Goal: Transaction & Acquisition: Download file/media

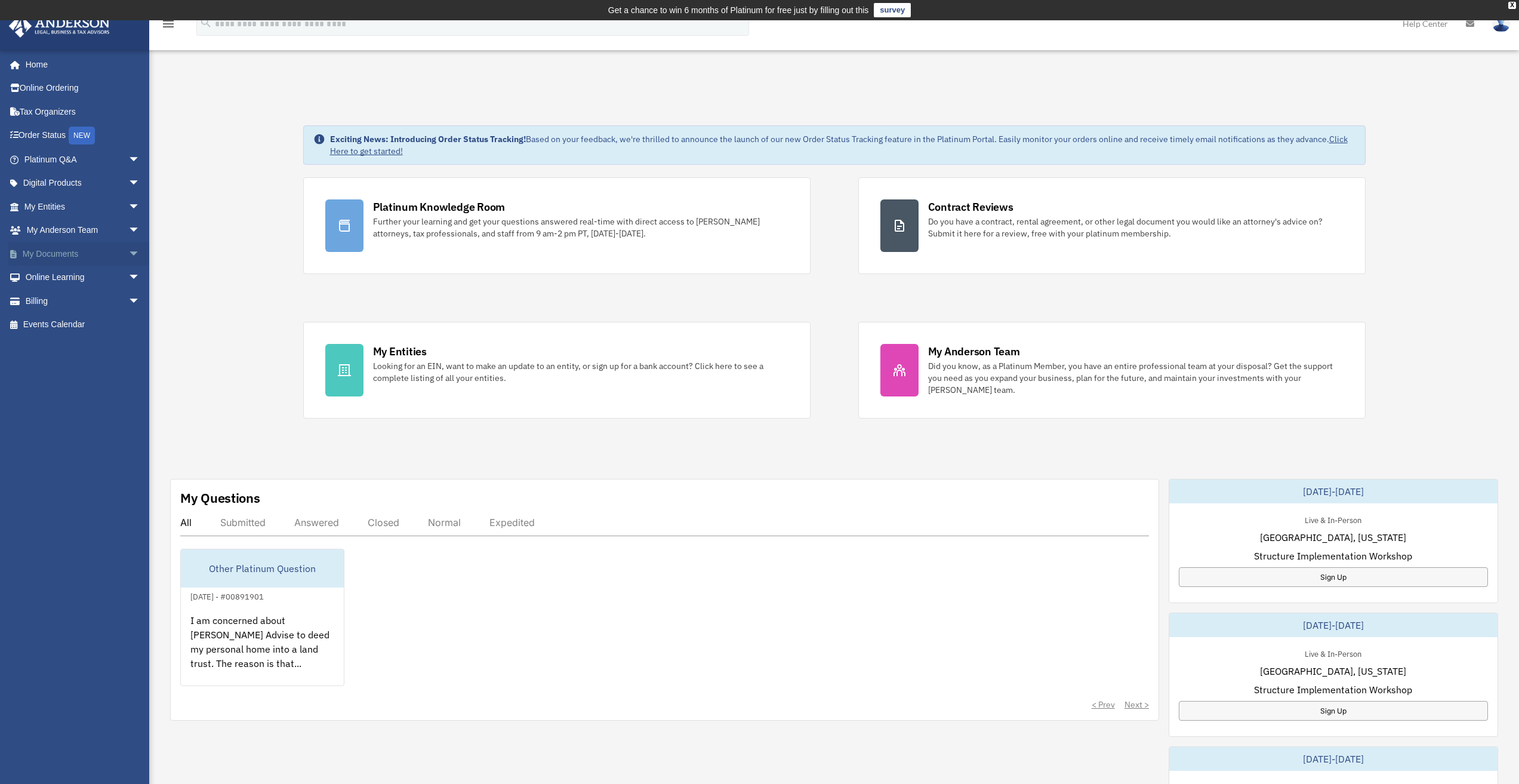
click at [50, 250] on link "My Documents arrow_drop_down" at bounding box center [83, 254] width 150 height 24
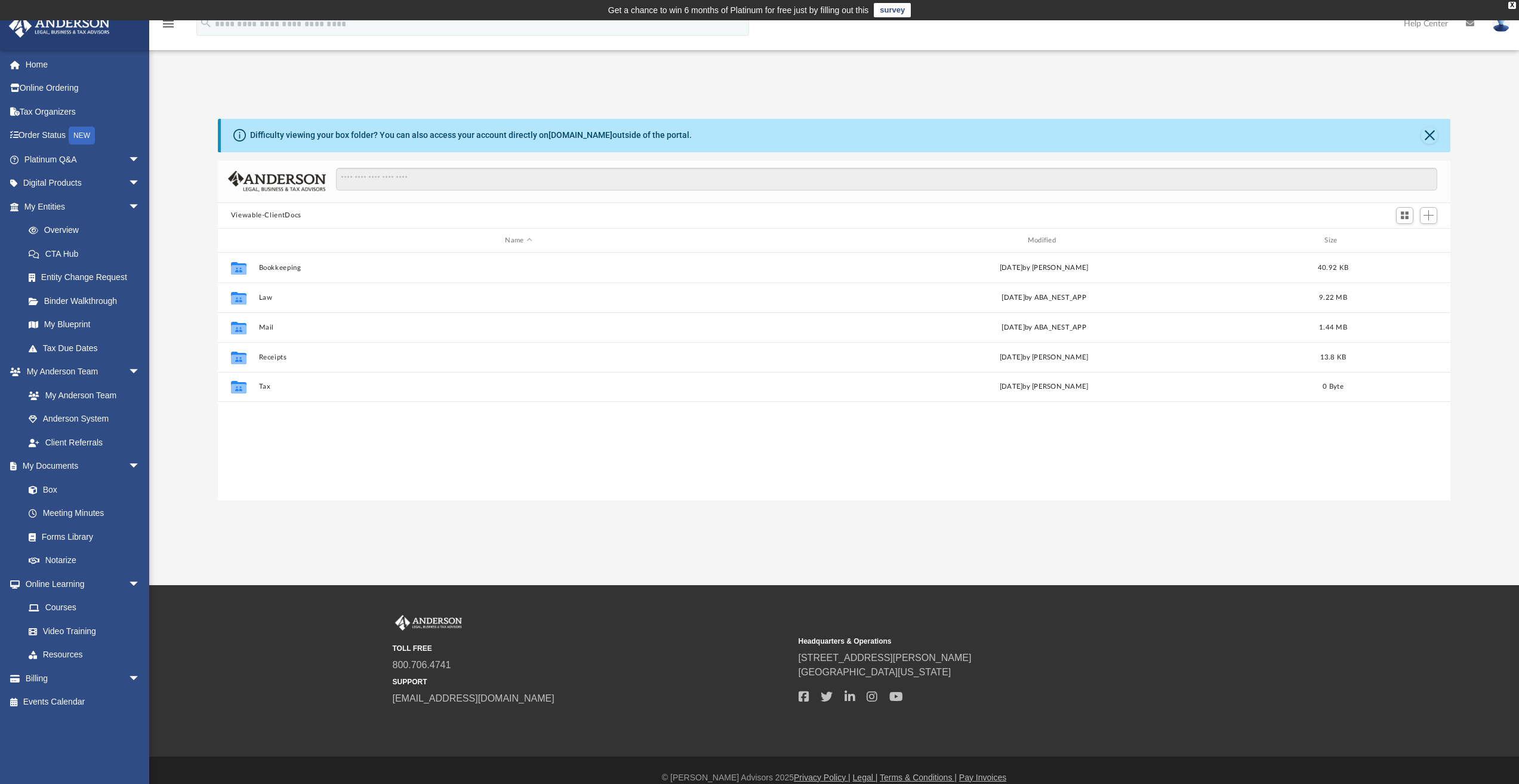
scroll to position [263, 1224]
click at [82, 512] on link "Meeting Minutes" at bounding box center [88, 513] width 142 height 24
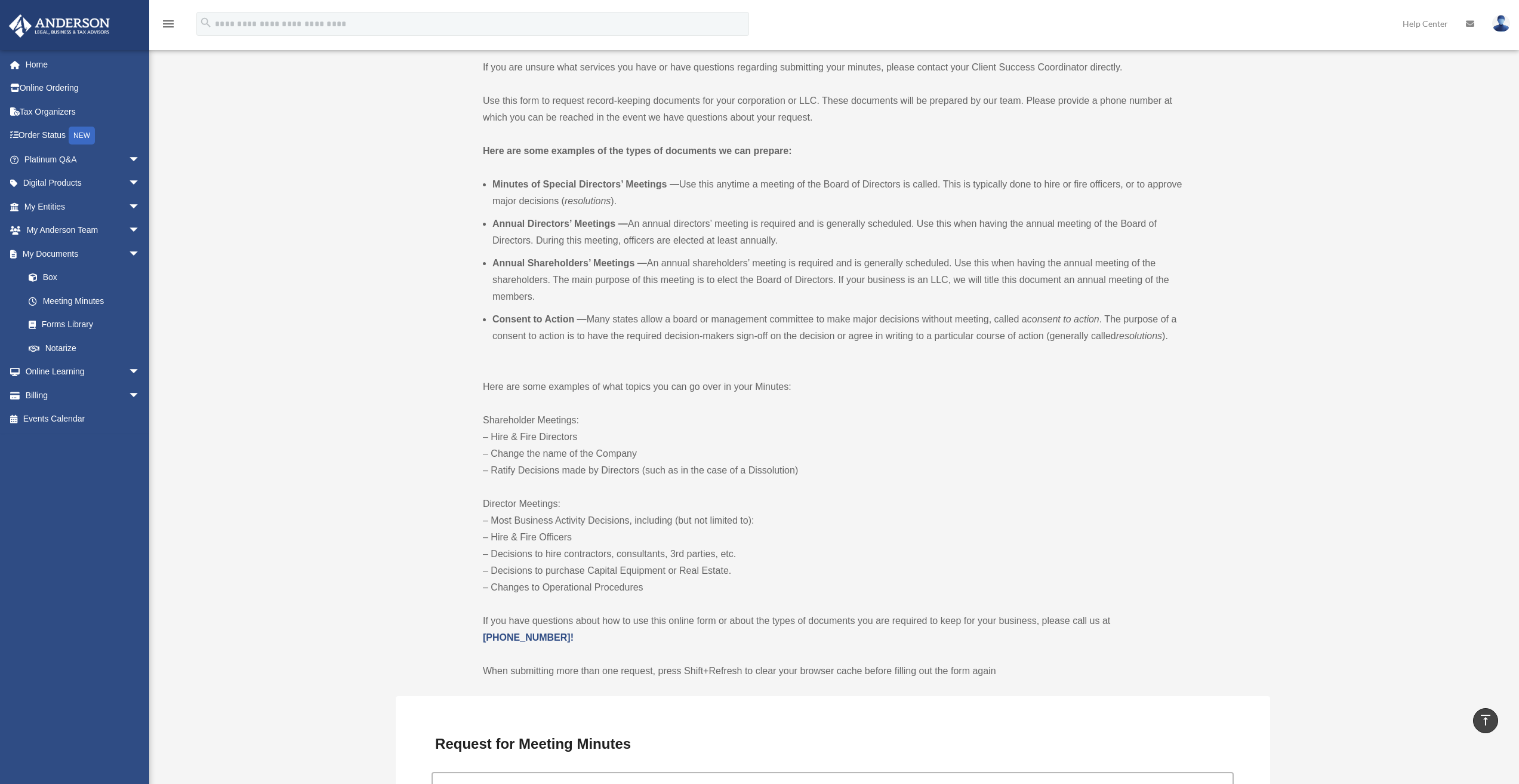
scroll to position [273, 0]
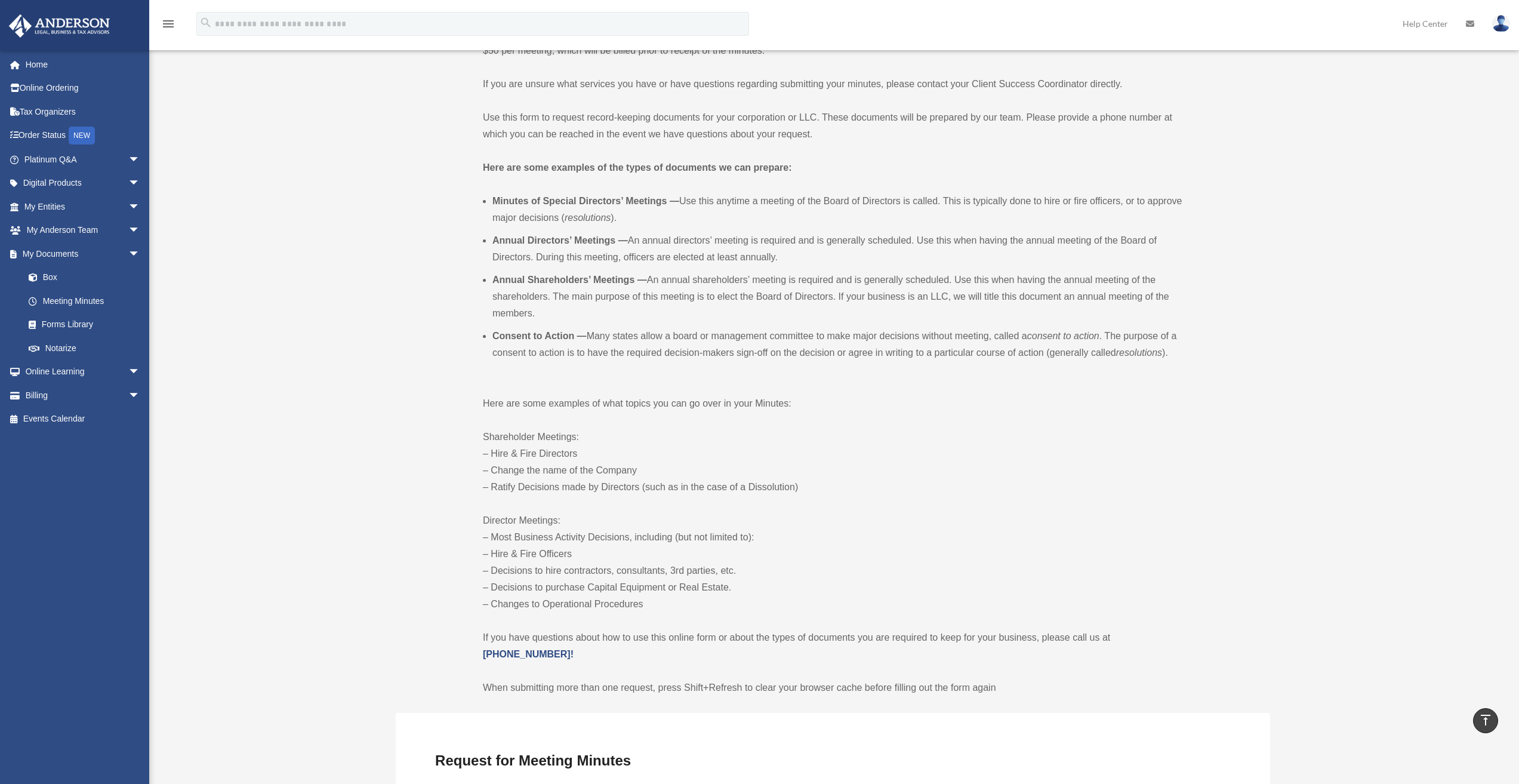
drag, startPoint x: 492, startPoint y: 244, endPoint x: 838, endPoint y: 255, distance: 346.2
click at [838, 255] on li "Annual Directors’ Meetings — An annual directors’ meeting is required and is ge…" at bounding box center [837, 249] width 690 height 33
copy li "Annual Directors’ Meetings — An annual directors’ meeting is required and is ge…"
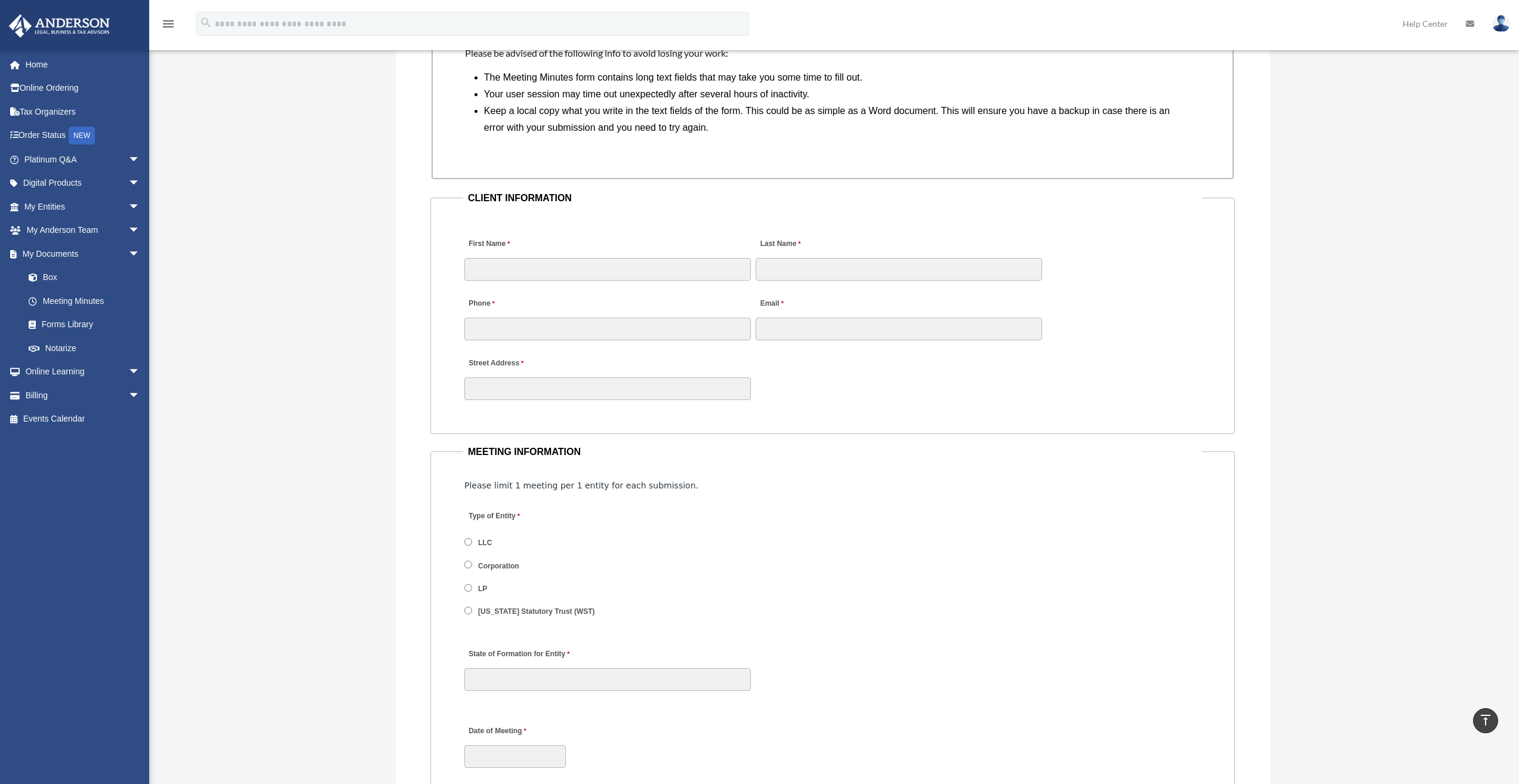
scroll to position [1091, 0]
drag, startPoint x: 469, startPoint y: 197, endPoint x: 350, endPoint y: 212, distance: 119.9
click at [350, 212] on div "Meeting Minutes Form jb3.banking@gmail.com Sign Out jb3.banking@gmail.com Home …" at bounding box center [760, 425] width 1519 height 2872
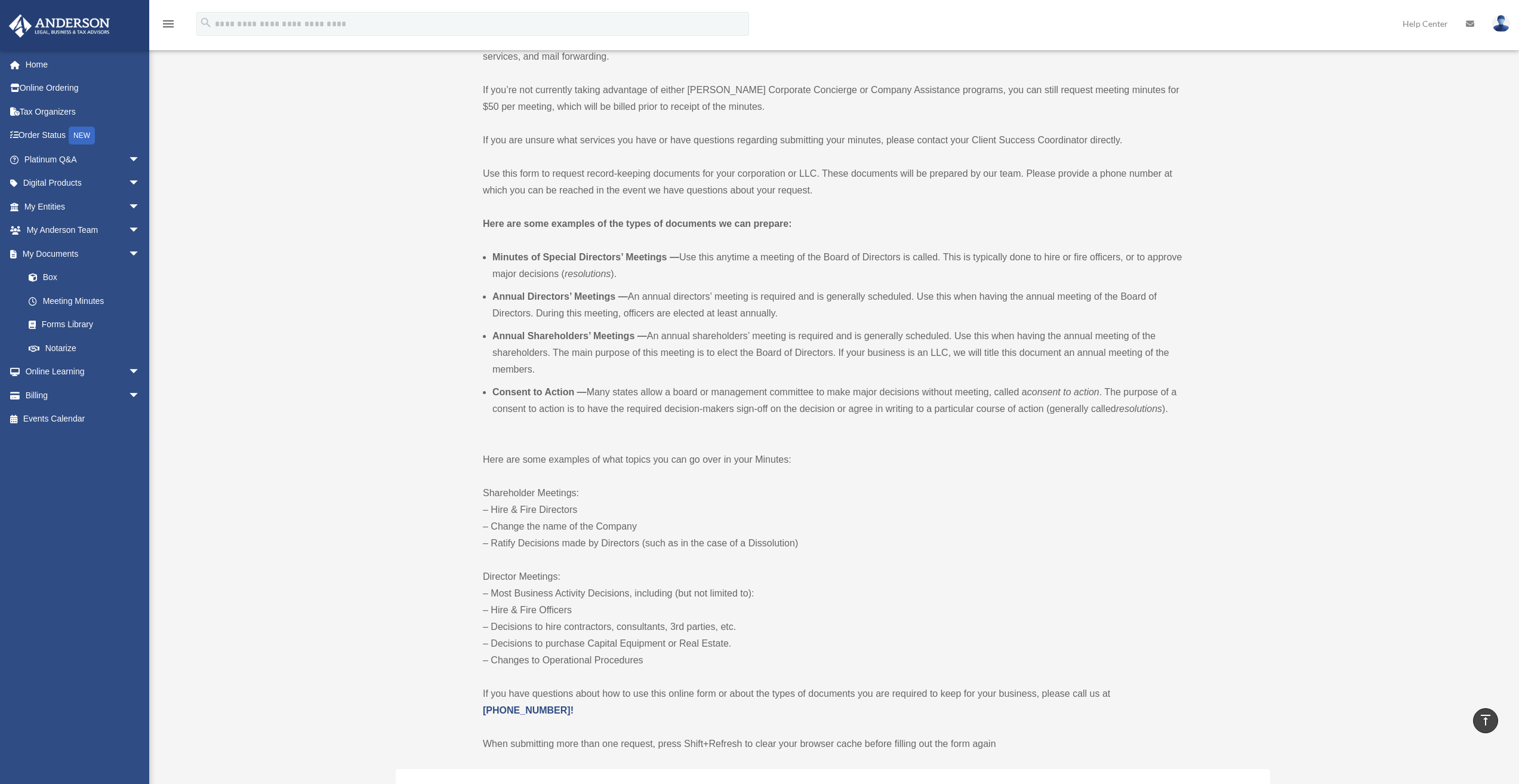
scroll to position [0, 0]
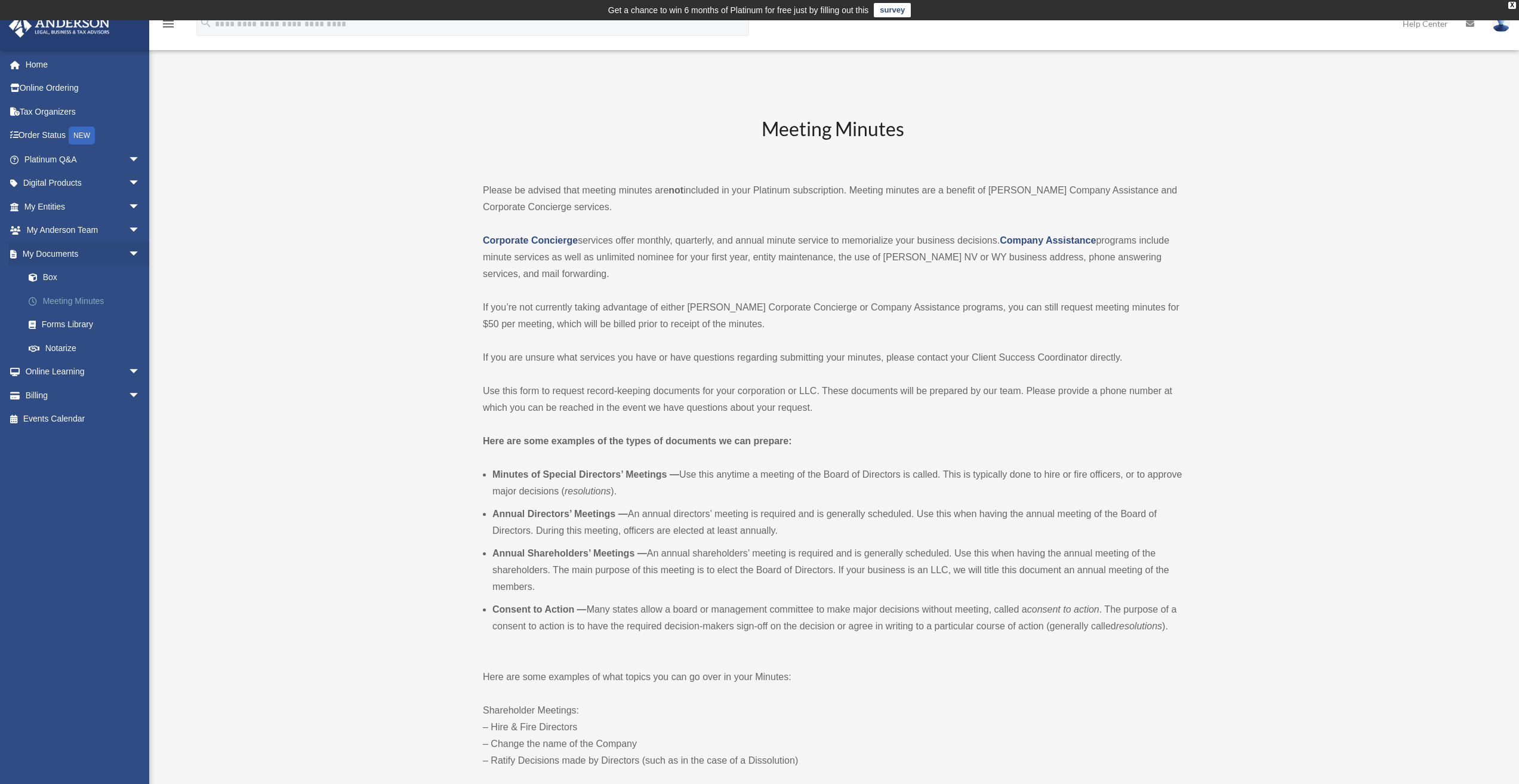
click at [47, 298] on link "Meeting Minutes" at bounding box center [88, 301] width 142 height 24
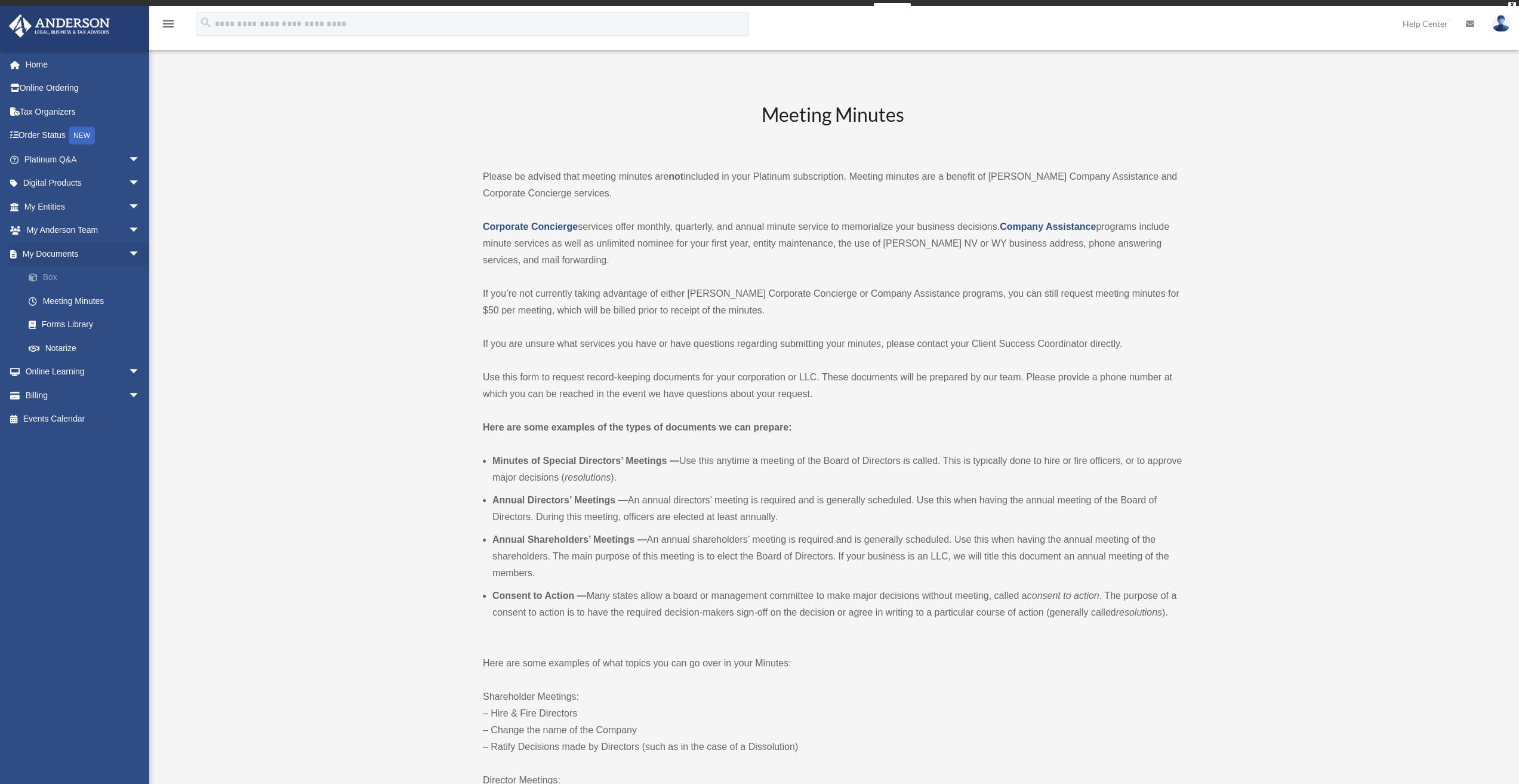
click at [48, 278] on link "Box" at bounding box center [88, 278] width 142 height 24
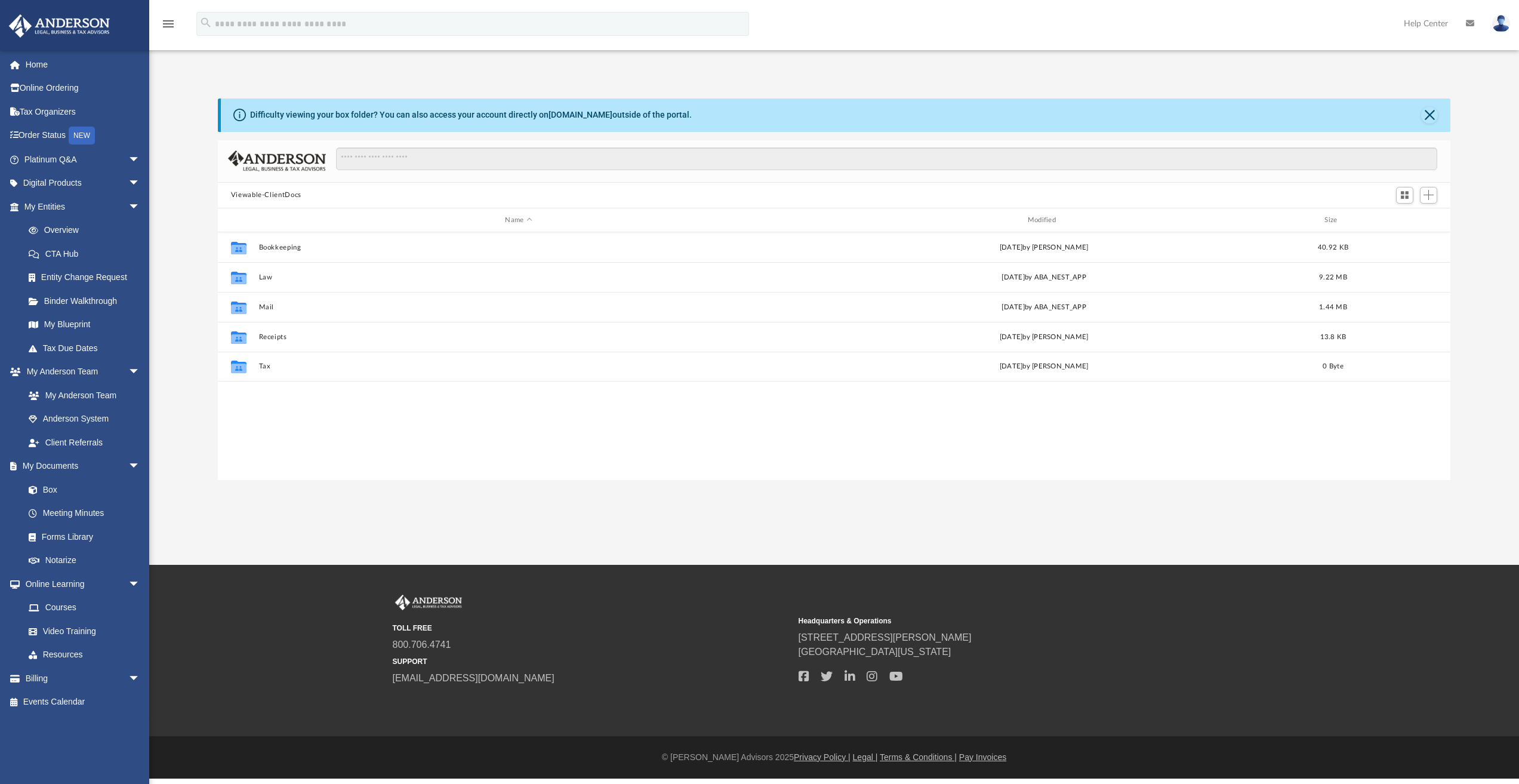
scroll to position [263, 1224]
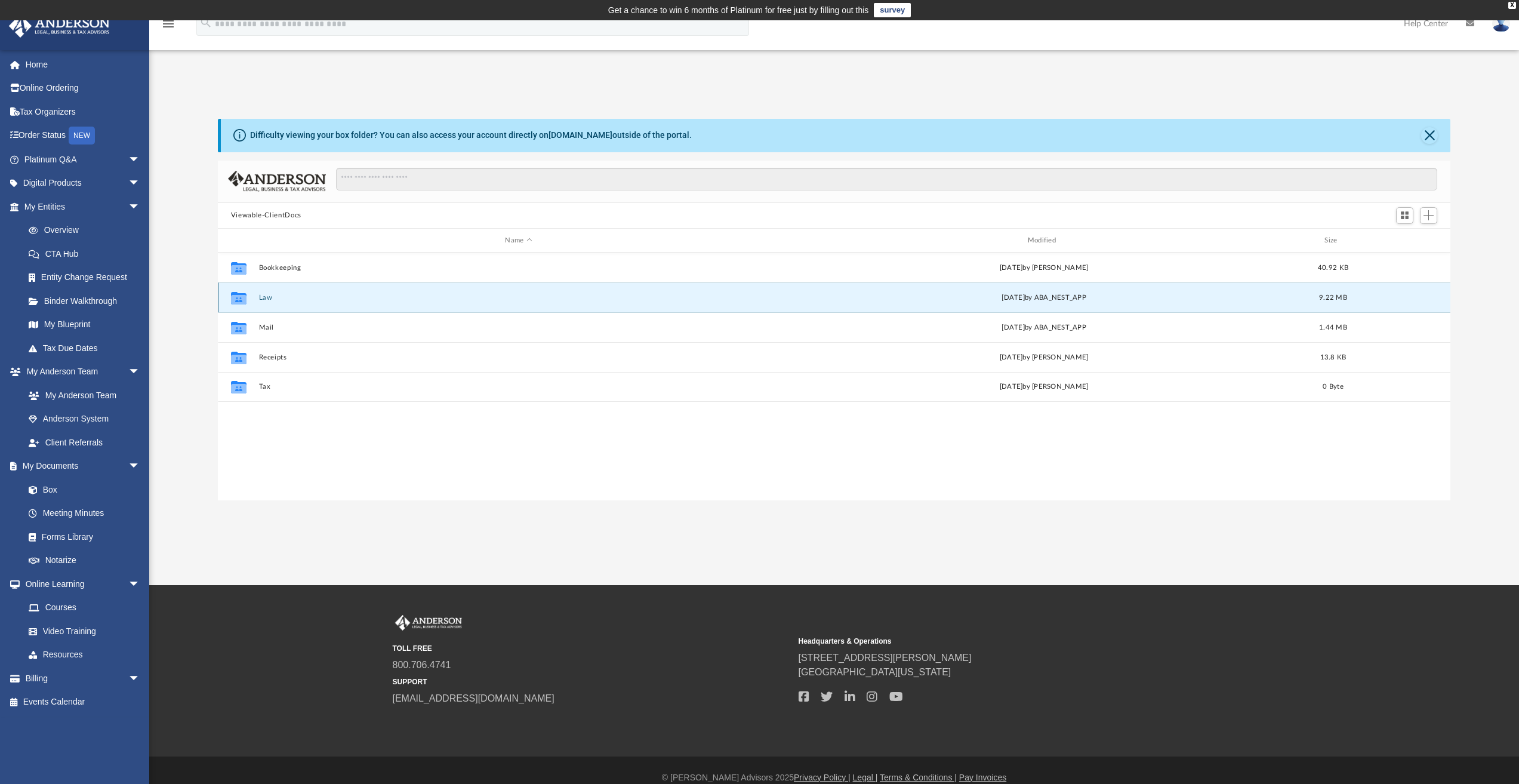
click at [269, 296] on button "Law" at bounding box center [518, 298] width 520 height 7
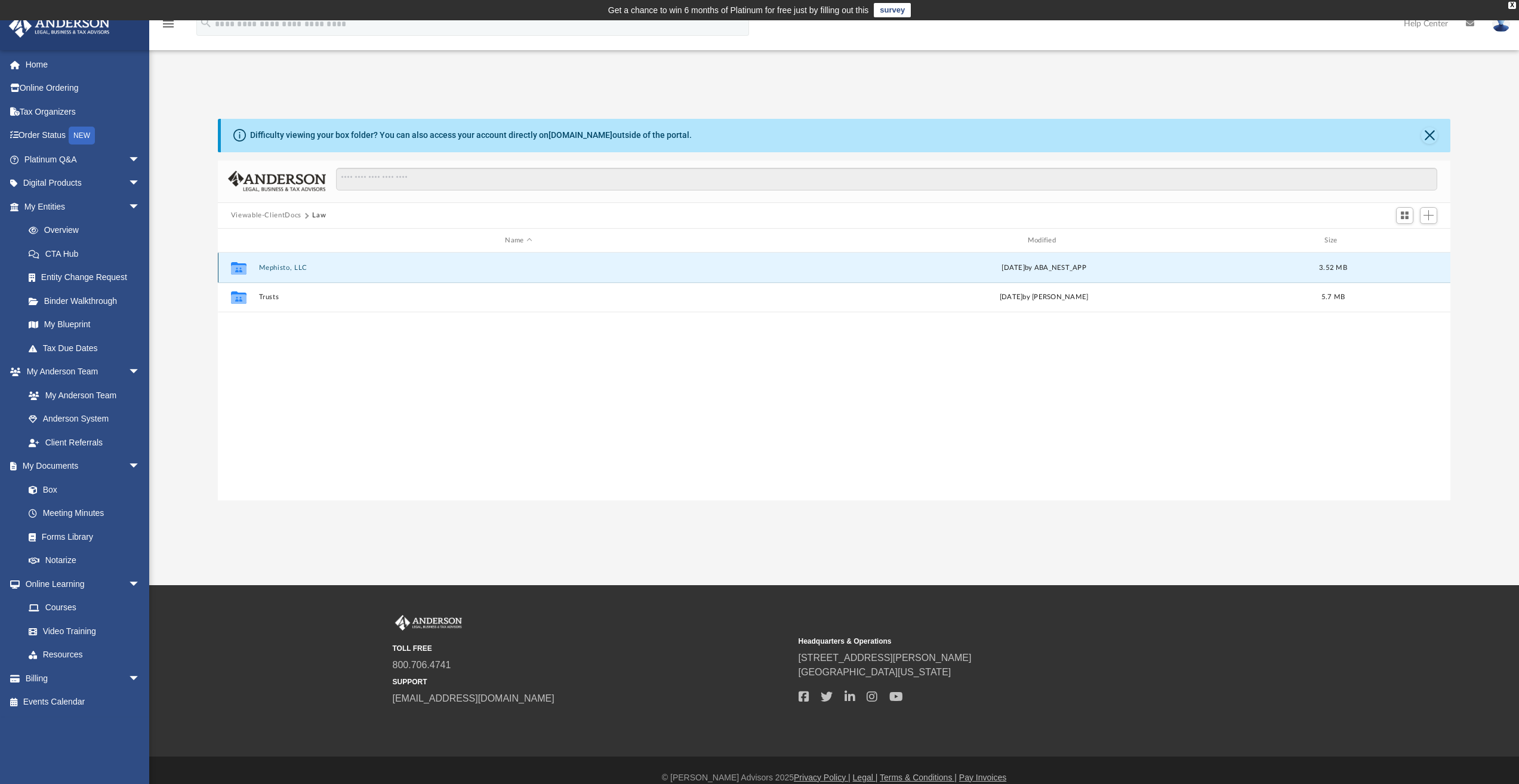
click at [286, 265] on button "Mephisto, LLC" at bounding box center [518, 267] width 520 height 7
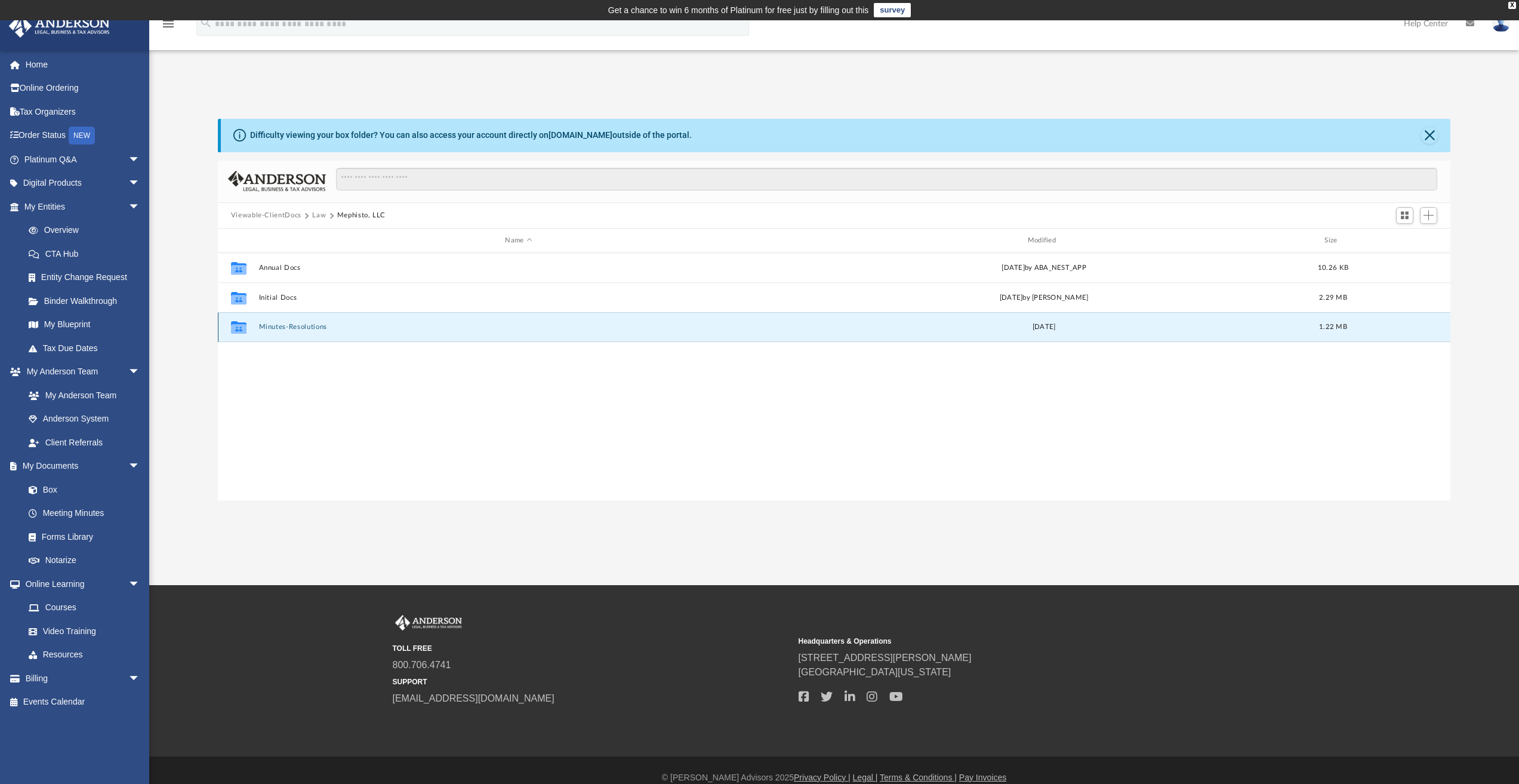
click at [290, 324] on button "Minutes-Resolutions" at bounding box center [518, 327] width 520 height 7
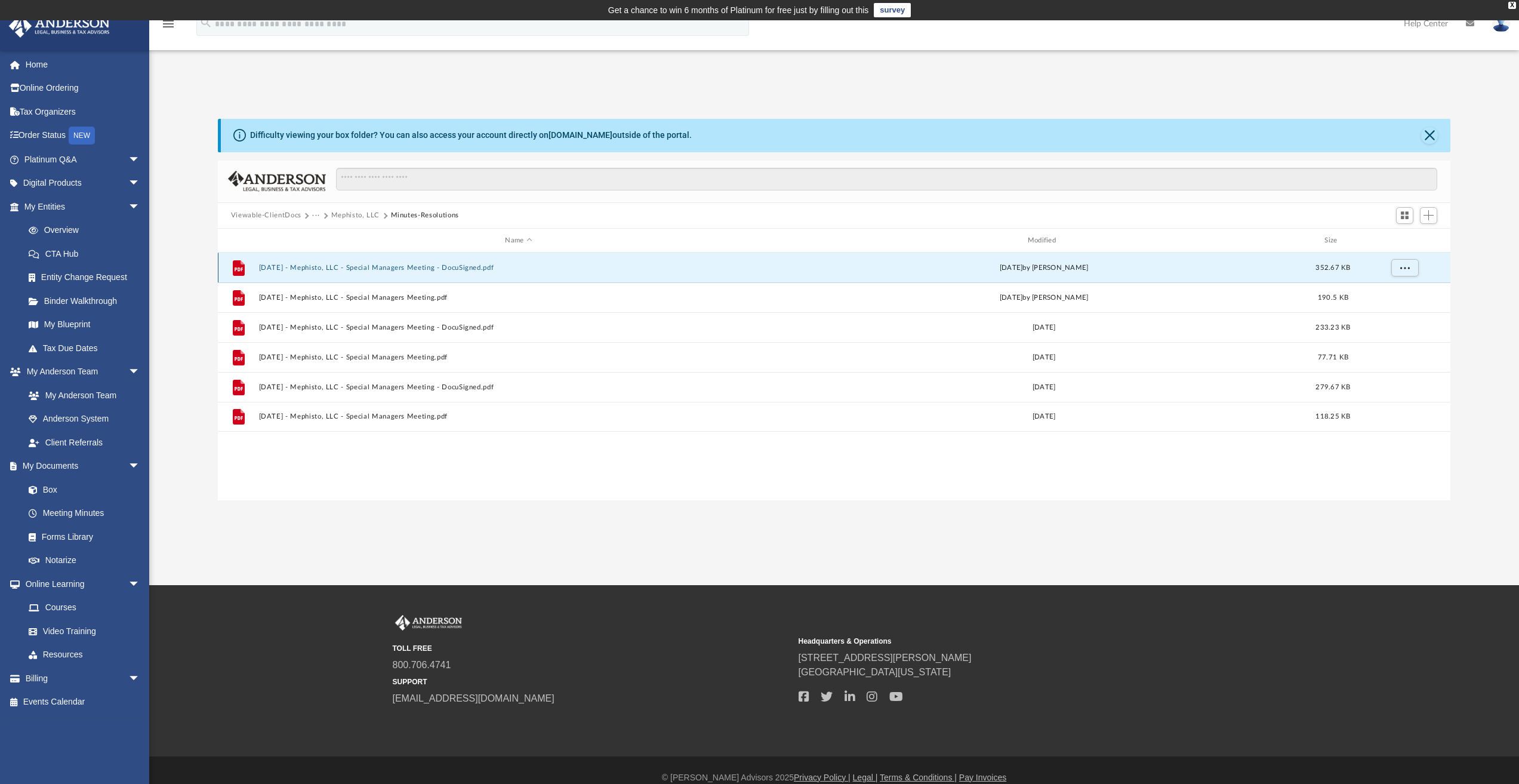
click at [377, 267] on button "2024.03.07 - Mephisto, LLC - Special Managers Meeting - DocuSigned.pdf" at bounding box center [518, 267] width 520 height 7
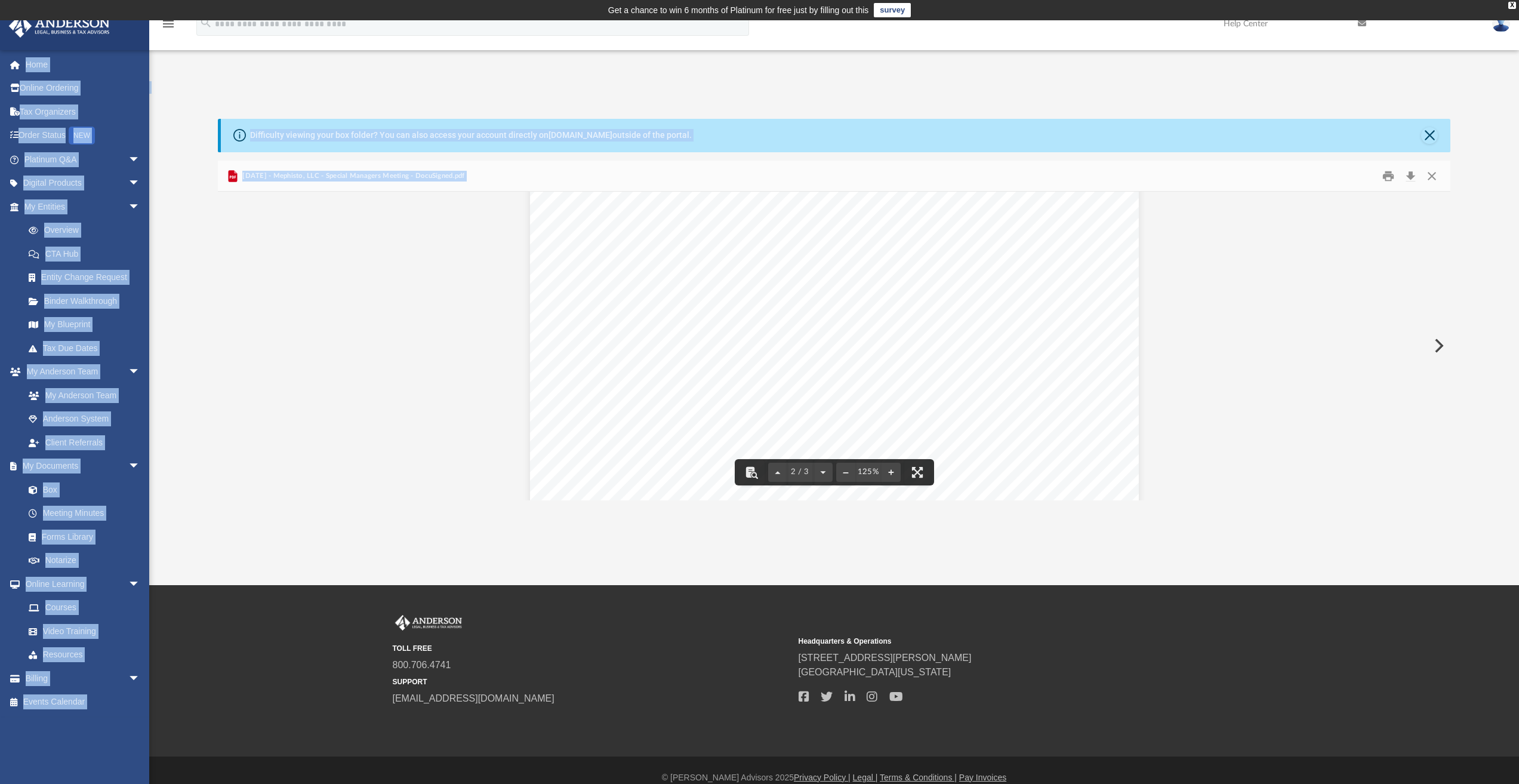
scroll to position [0, 0]
drag, startPoint x: 650, startPoint y: 279, endPoint x: 752, endPoint y: 74, distance: 229.0
click at [752, 74] on div "App jb3.banking@gmail.com Sign Out jb3.banking@gmail.com Home Online Ordering T…" at bounding box center [760, 302] width 1519 height 565
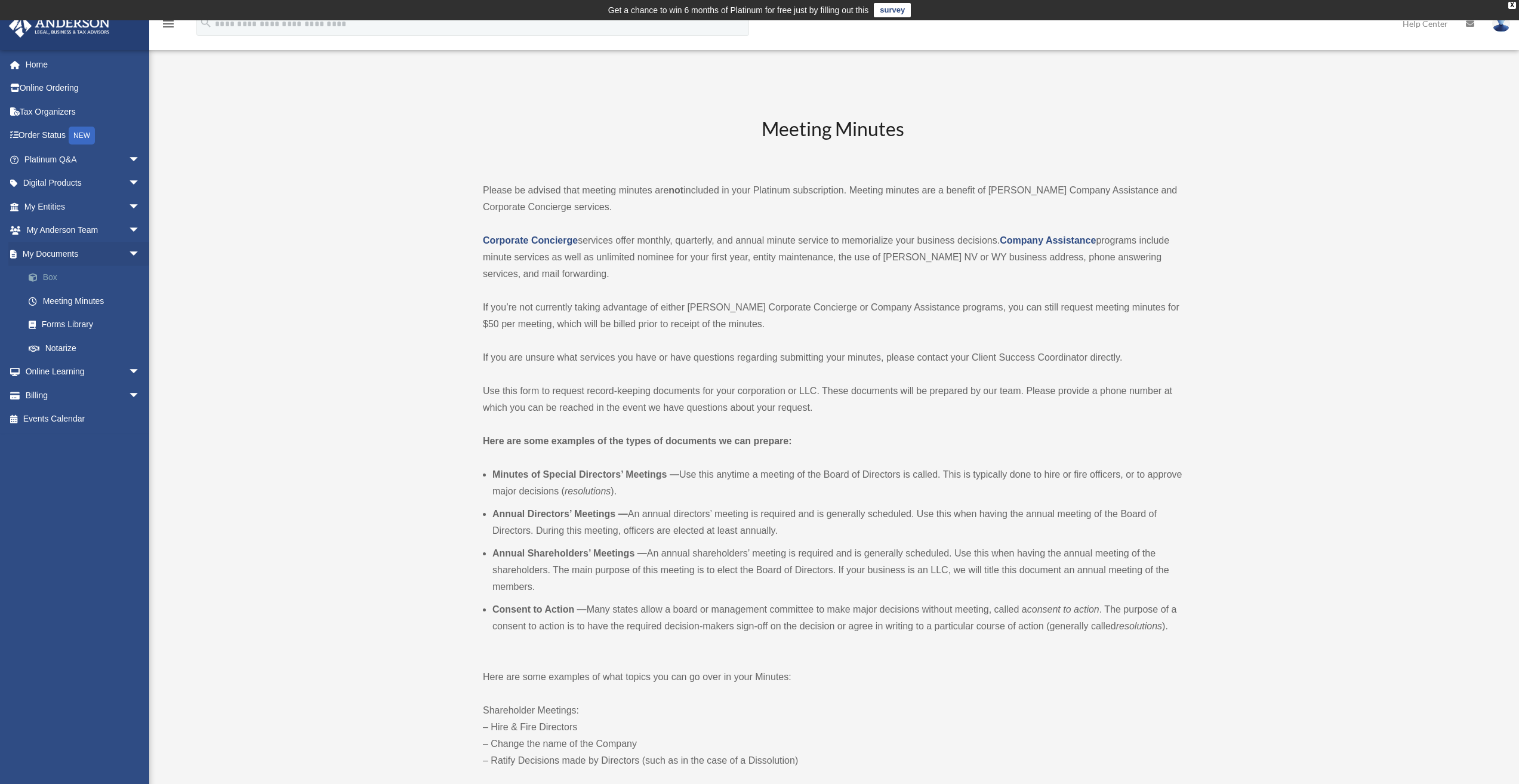
click at [50, 273] on link "Box" at bounding box center [88, 278] width 142 height 24
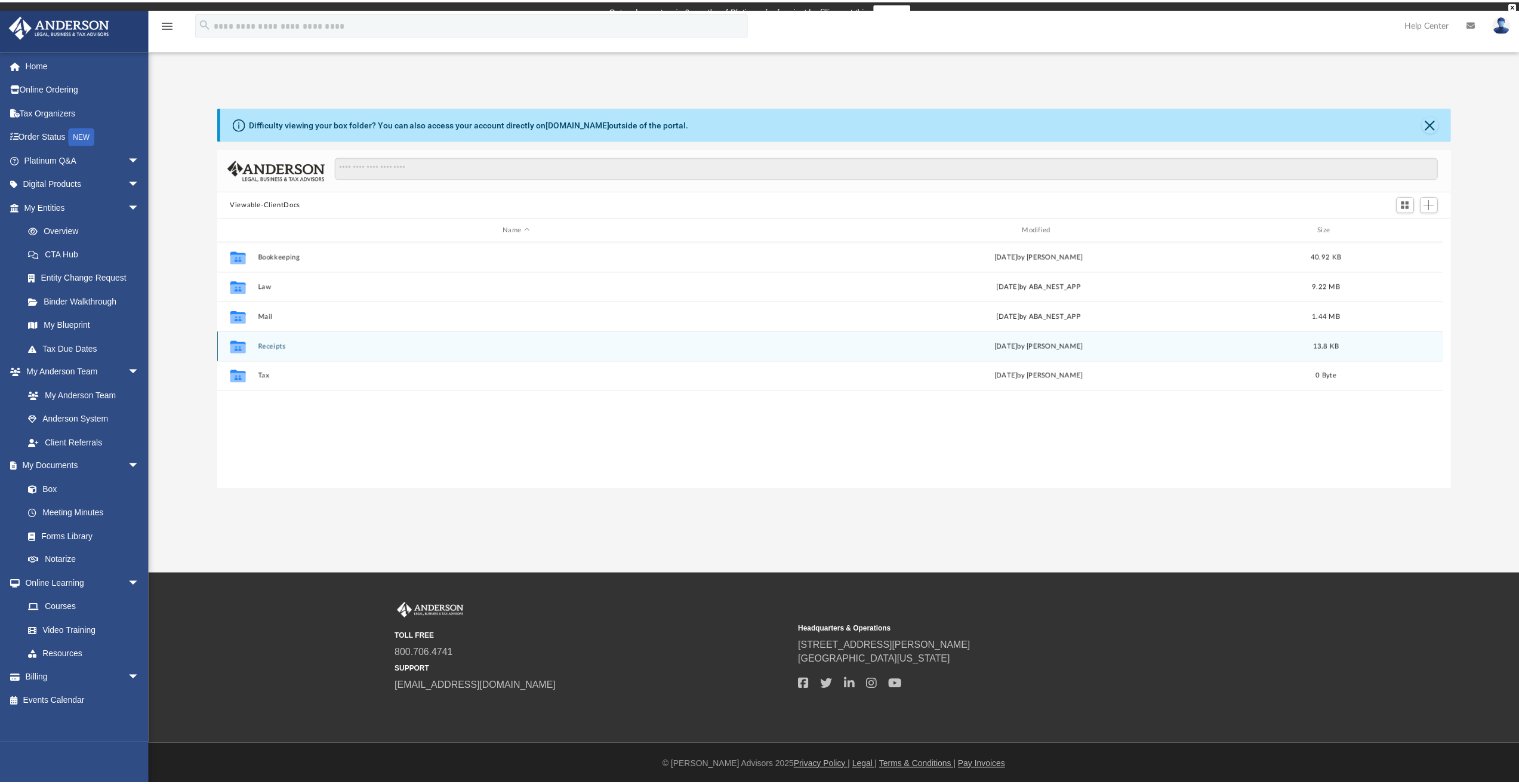
scroll to position [263, 1224]
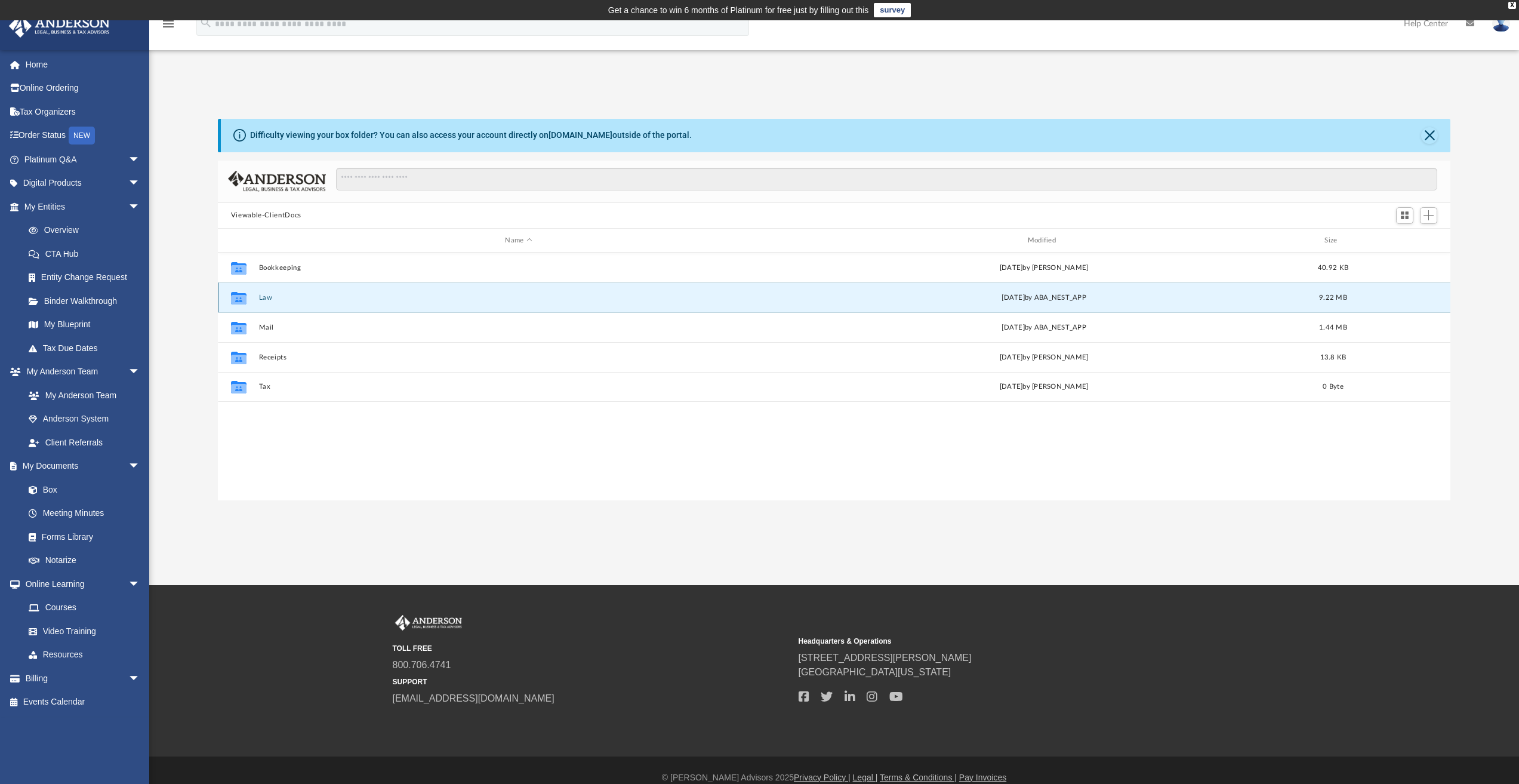
click at [307, 298] on button "Law" at bounding box center [518, 298] width 520 height 7
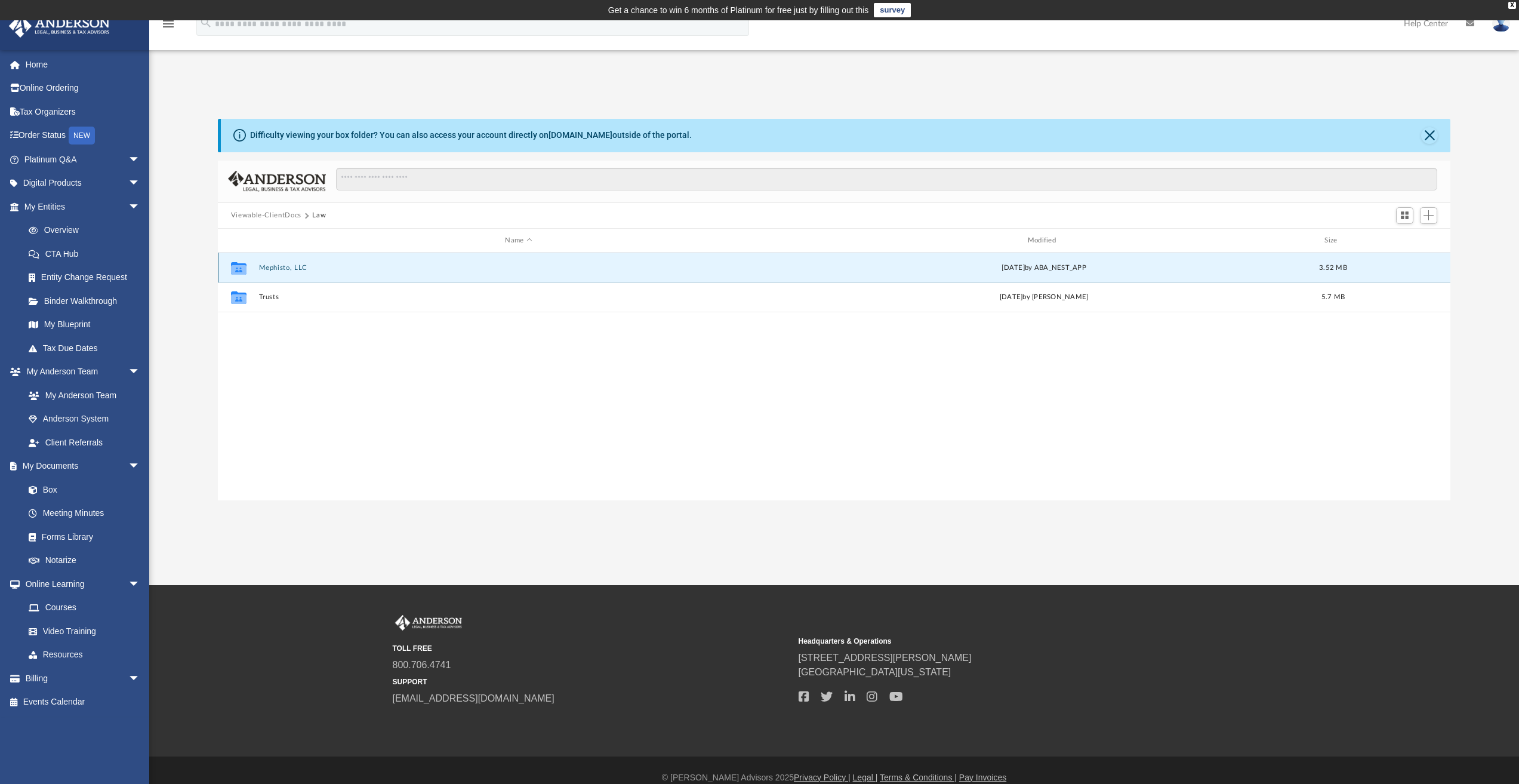
click at [287, 270] on button "Mephisto, LLC" at bounding box center [518, 267] width 520 height 7
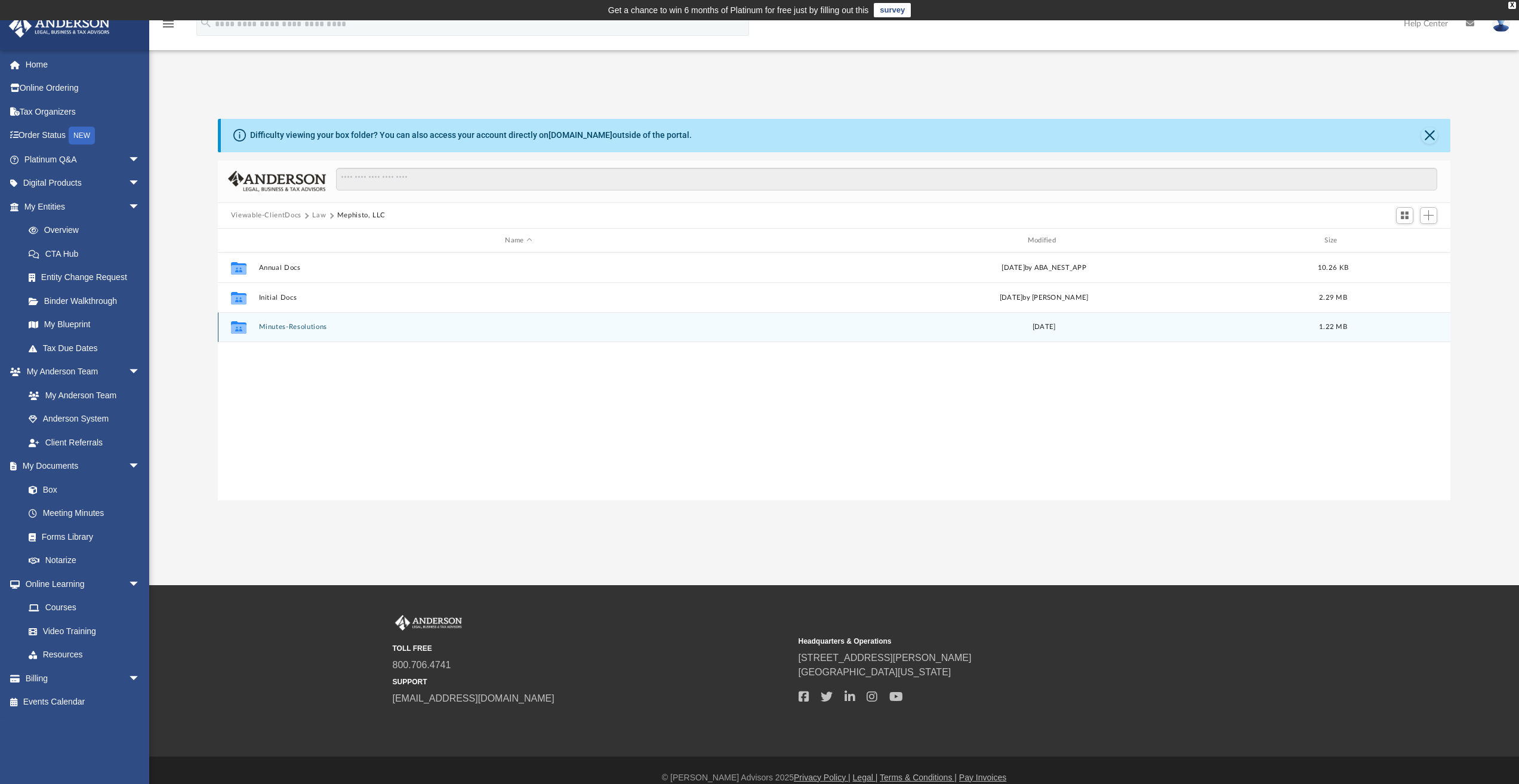
click at [298, 324] on button "Minutes-Resolutions" at bounding box center [518, 327] width 520 height 7
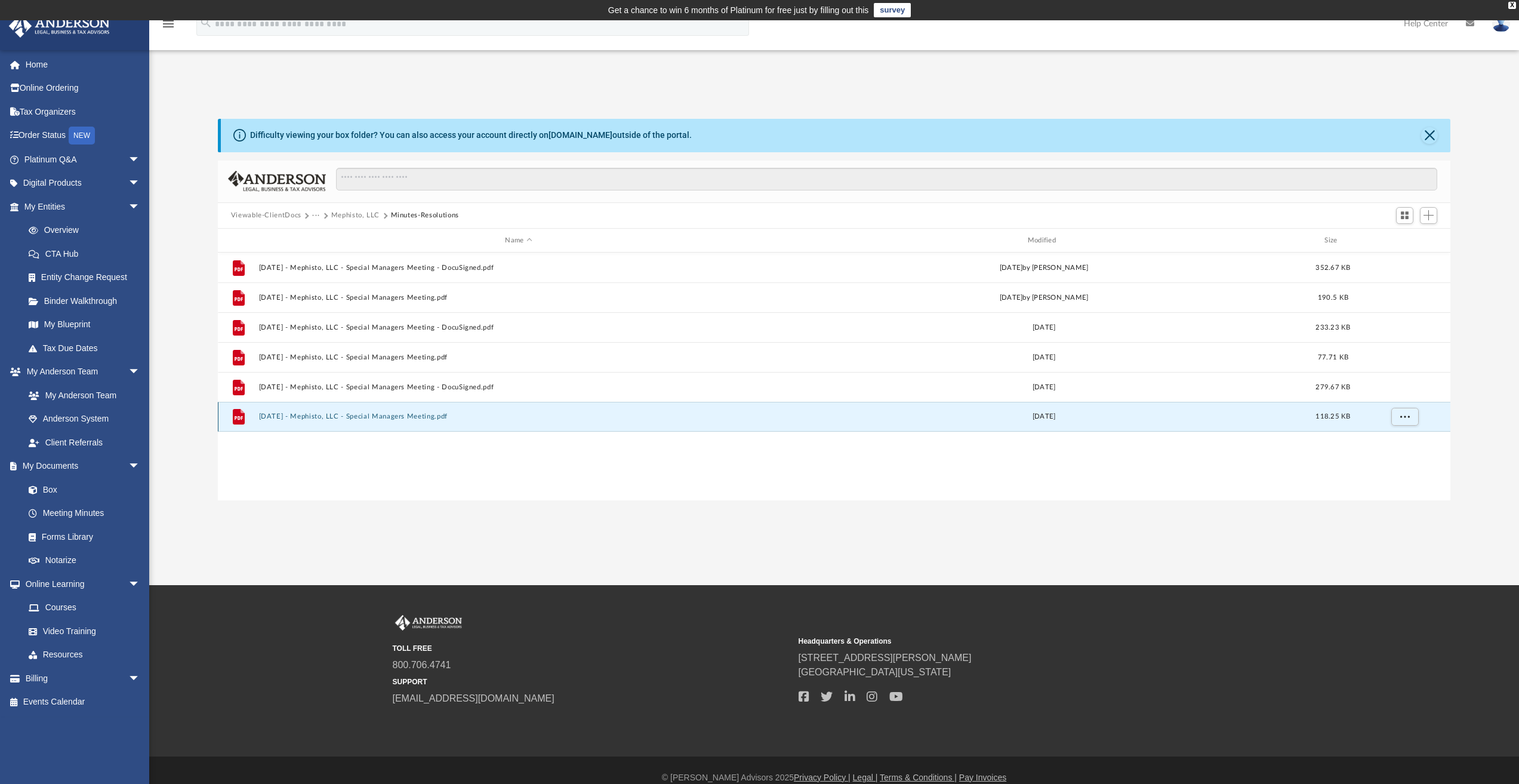
click at [445, 417] on button "2024.06.19 - Mephisto, LLC - Special Managers Meeting.pdf" at bounding box center [518, 416] width 520 height 7
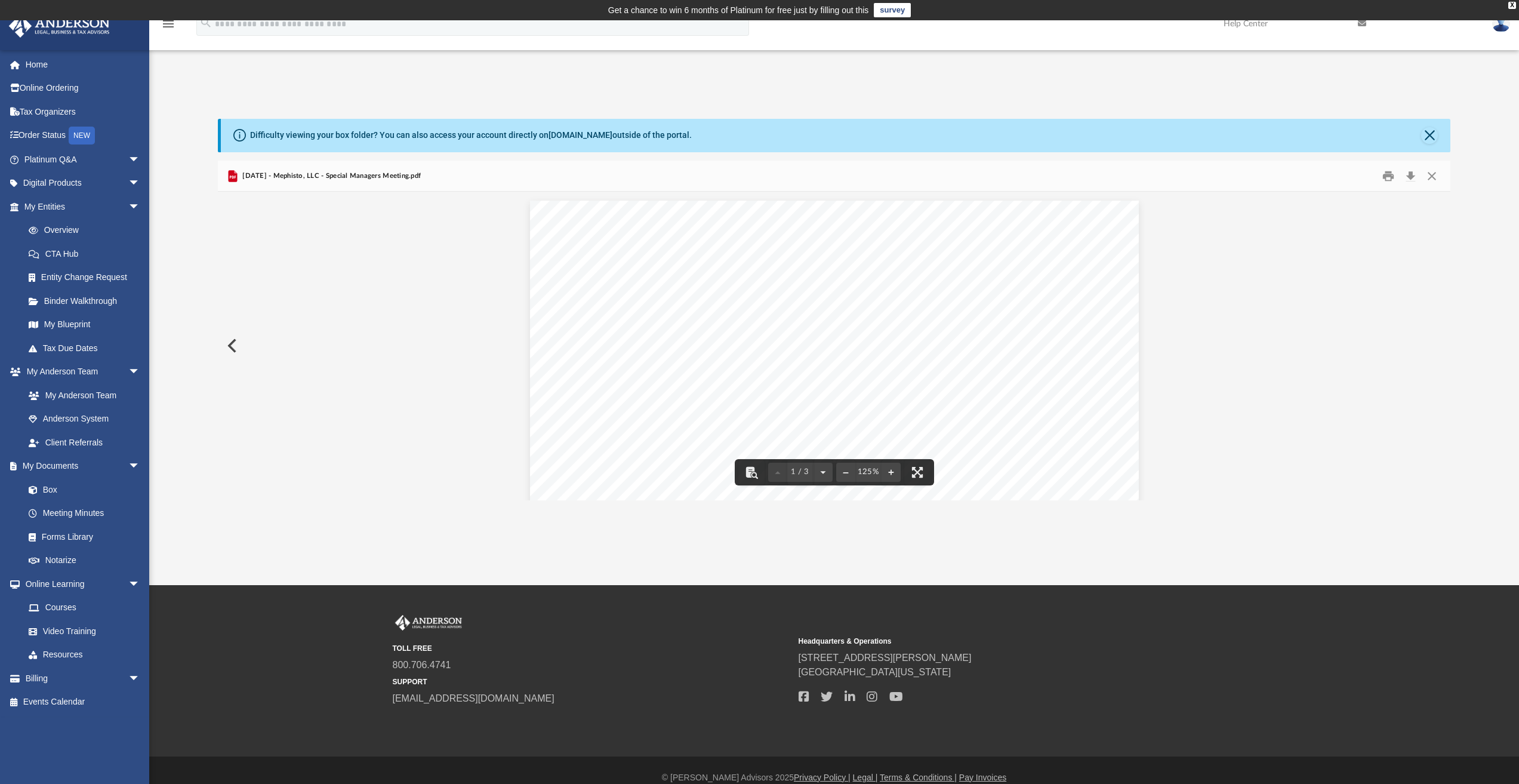
drag, startPoint x: 647, startPoint y: 281, endPoint x: 780, endPoint y: 396, distance: 175.8
click at [785, 402] on div "MINUTES OF THE SPECIAL MEETING OF MANAGERS OF MEPHISTO, LLC A DULY FORMED LIMIT…" at bounding box center [834, 594] width 609 height 788
drag, startPoint x: 650, startPoint y: 278, endPoint x: 699, endPoint y: 323, distance: 66.5
click at [699, 323] on div "MINUTES OF THE SPECIAL MEETING OF MANAGERS OF MEPHISTO, LLC A DULY FORMED LIMIT…" at bounding box center [834, 549] width 1233 height 2418
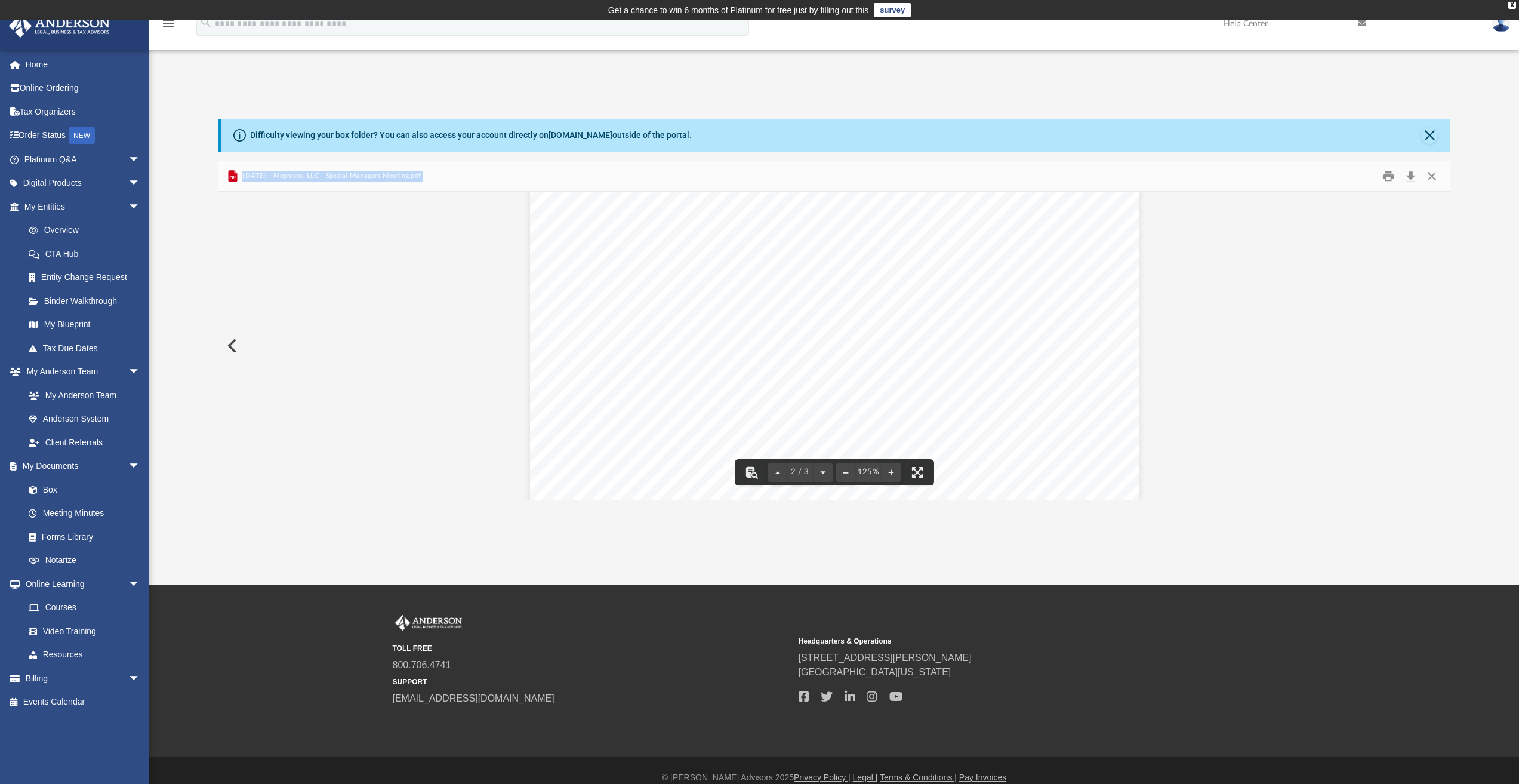
click at [1092, 368] on div "• Bookkeeping responsibilities and procedures were identified as pending. Next …" at bounding box center [834, 549] width 609 height 788
click at [1411, 177] on button "Download" at bounding box center [1411, 175] width 22 height 19
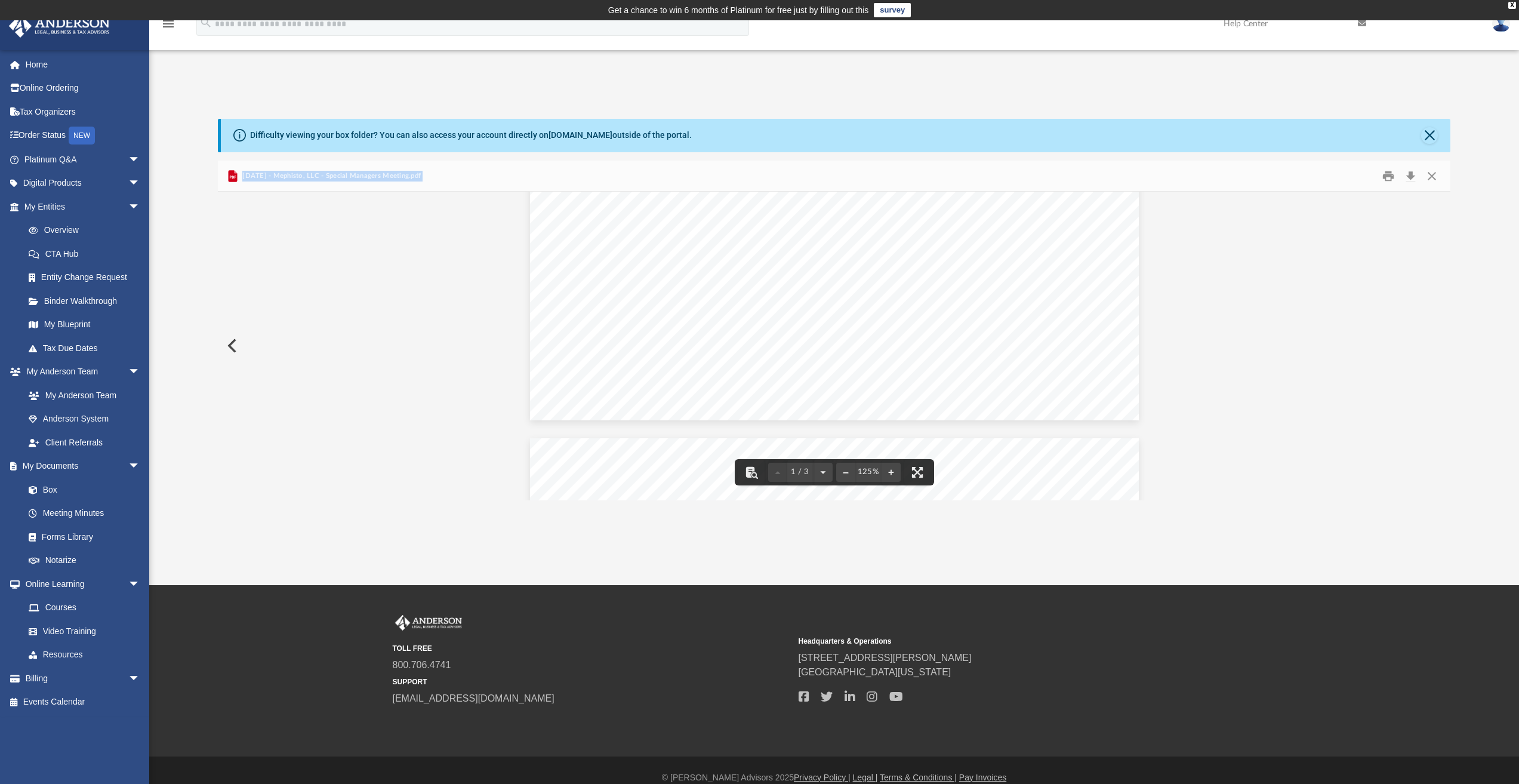
click at [1025, 359] on div "Page 1" at bounding box center [834, 65] width 609 height 710
drag, startPoint x: 651, startPoint y: 281, endPoint x: 702, endPoint y: 253, distance: 58.2
